Goal: Transaction & Acquisition: Book appointment/travel/reservation

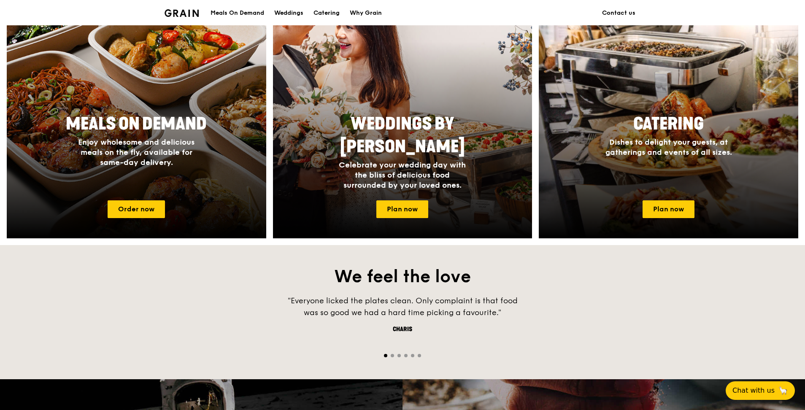
scroll to position [366, 0]
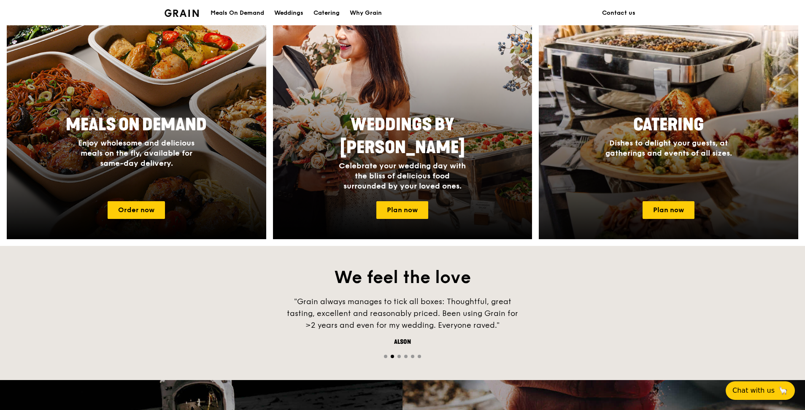
click at [666, 102] on div at bounding box center [668, 116] width 285 height 270
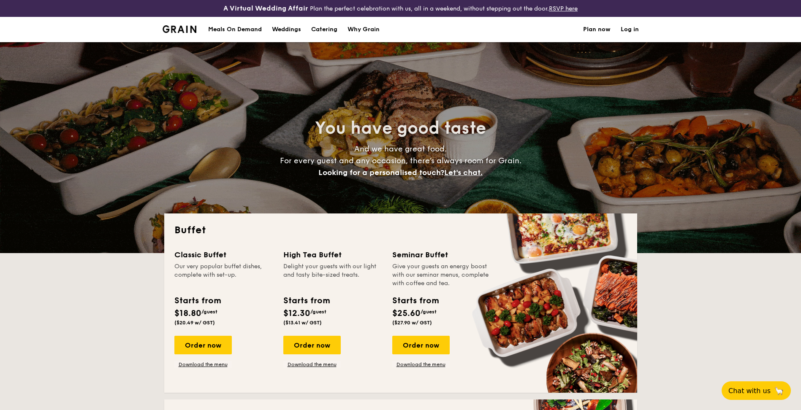
select select
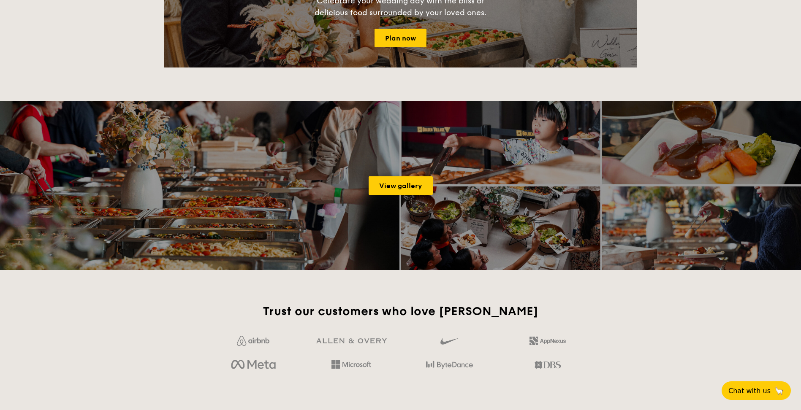
scroll to position [1069, 0]
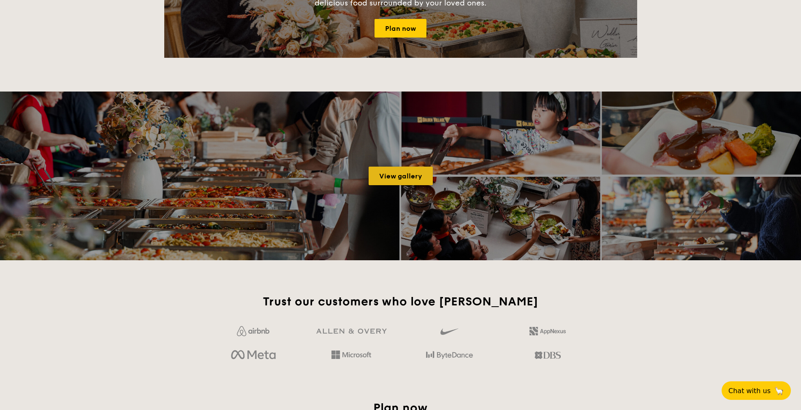
click at [417, 185] on link "View gallery" at bounding box center [400, 176] width 64 height 19
